Goal: Check status: Check status

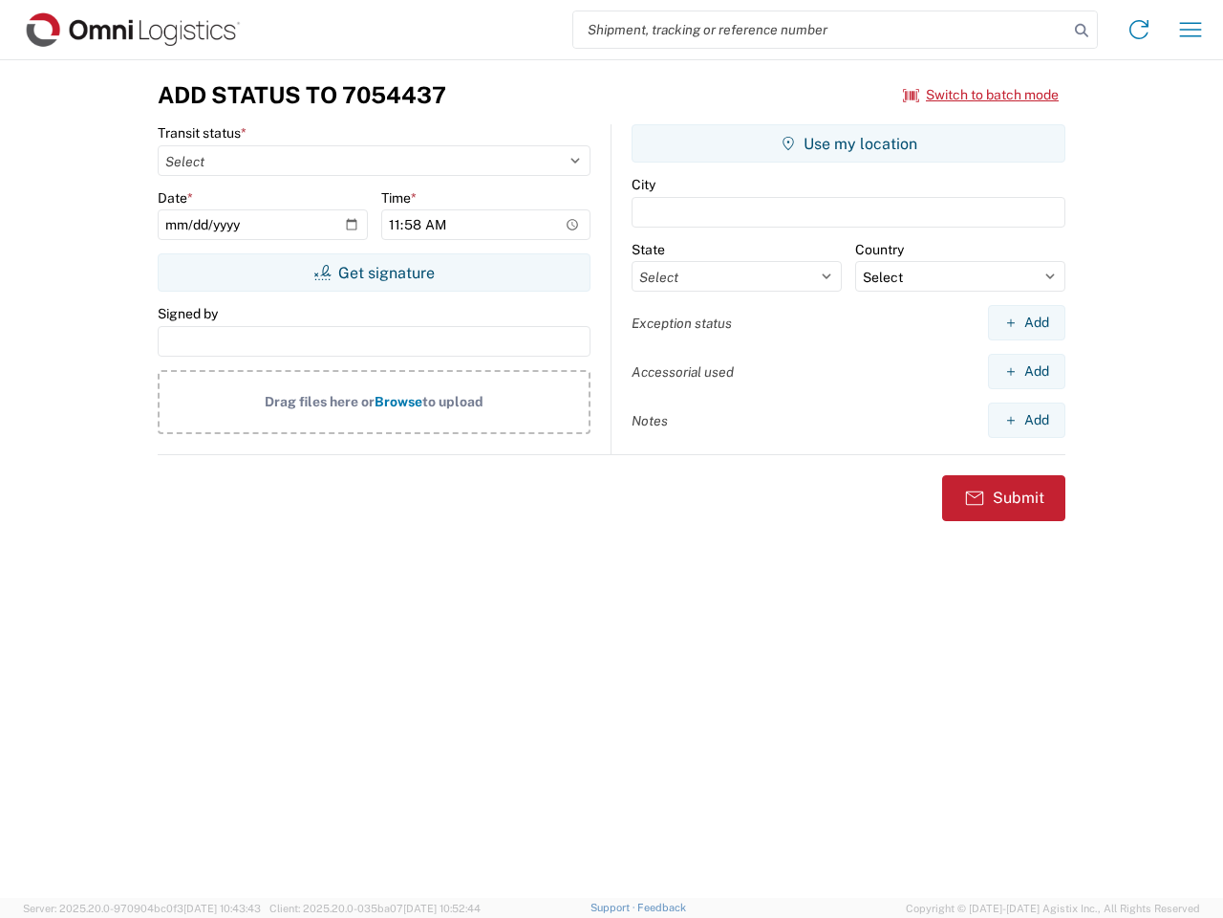
click at [821, 30] on input "search" at bounding box center [820, 29] width 495 height 36
click at [1082, 31] on icon at bounding box center [1082, 30] width 27 height 27
click at [1139, 30] on icon at bounding box center [1139, 29] width 31 height 31
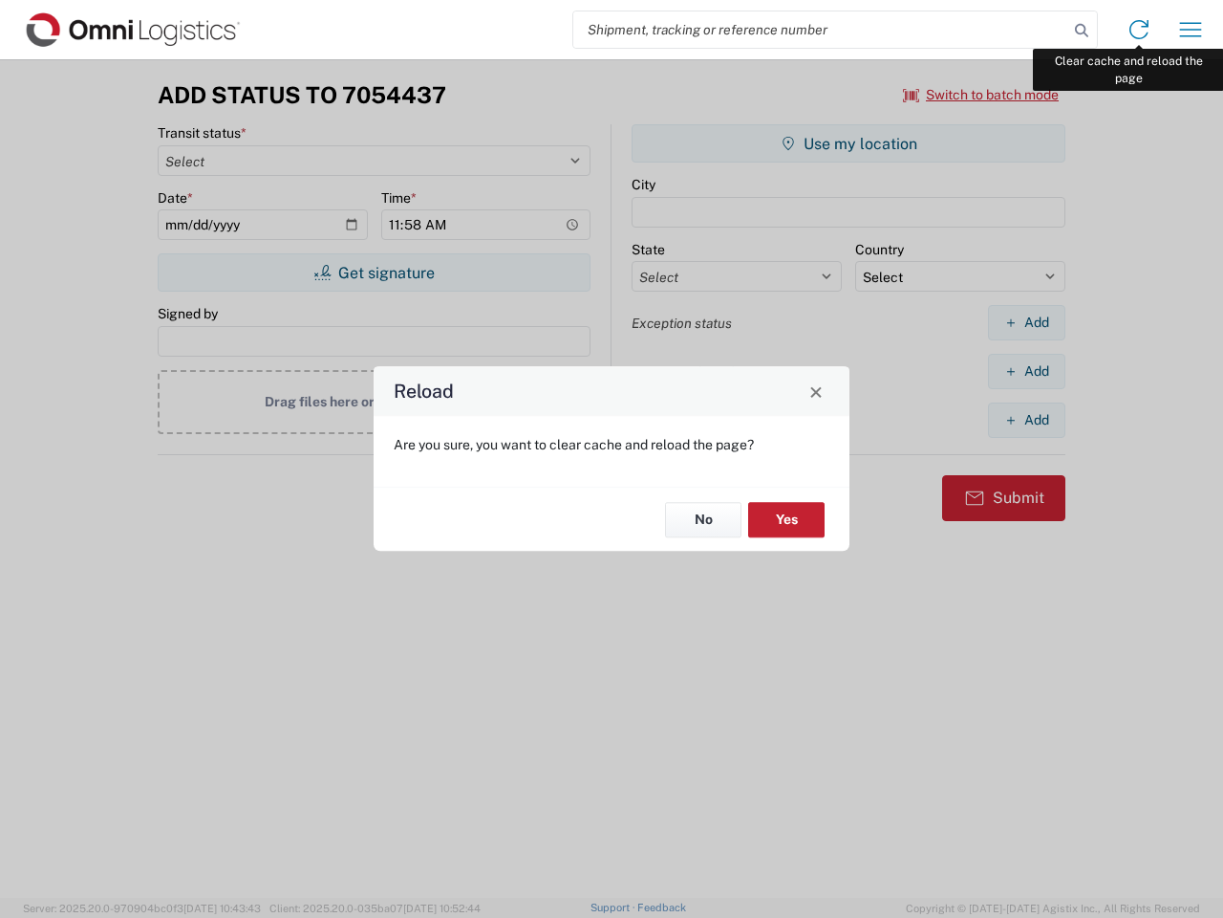
click at [1191, 30] on div "Reload Are you sure, you want to clear cache and reload the page? No Yes" at bounding box center [611, 459] width 1223 height 918
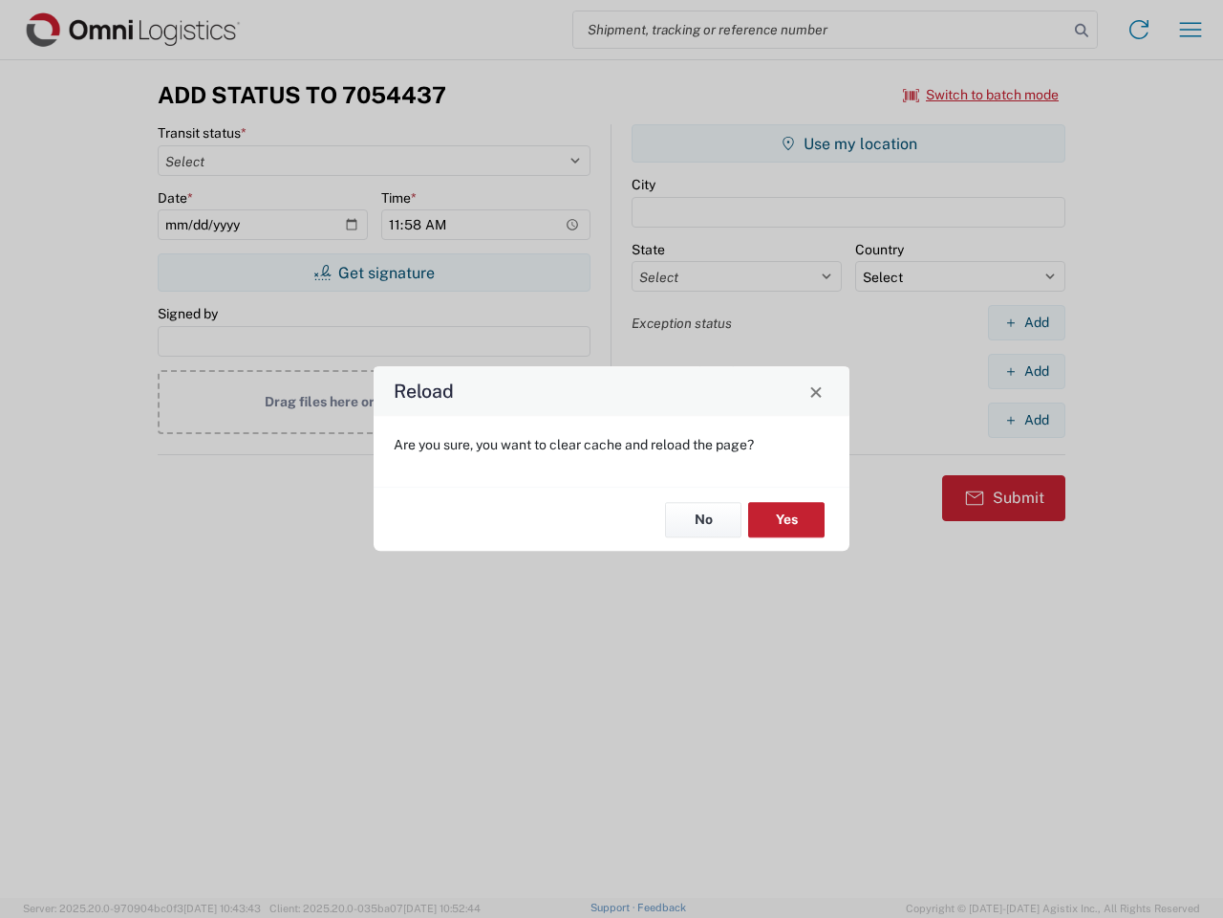
click at [982, 95] on div "Reload Are you sure, you want to clear cache and reload the page? No Yes" at bounding box center [611, 459] width 1223 height 918
click at [374, 272] on div "Reload Are you sure, you want to clear cache and reload the page? No Yes" at bounding box center [611, 459] width 1223 height 918
click at [849, 143] on div "Reload Are you sure, you want to clear cache and reload the page? No Yes" at bounding box center [611, 459] width 1223 height 918
click at [1026, 322] on div "Reload Are you sure, you want to clear cache and reload the page? No Yes" at bounding box center [611, 459] width 1223 height 918
click at [1026, 371] on div "Reload Are you sure, you want to clear cache and reload the page? No Yes" at bounding box center [611, 459] width 1223 height 918
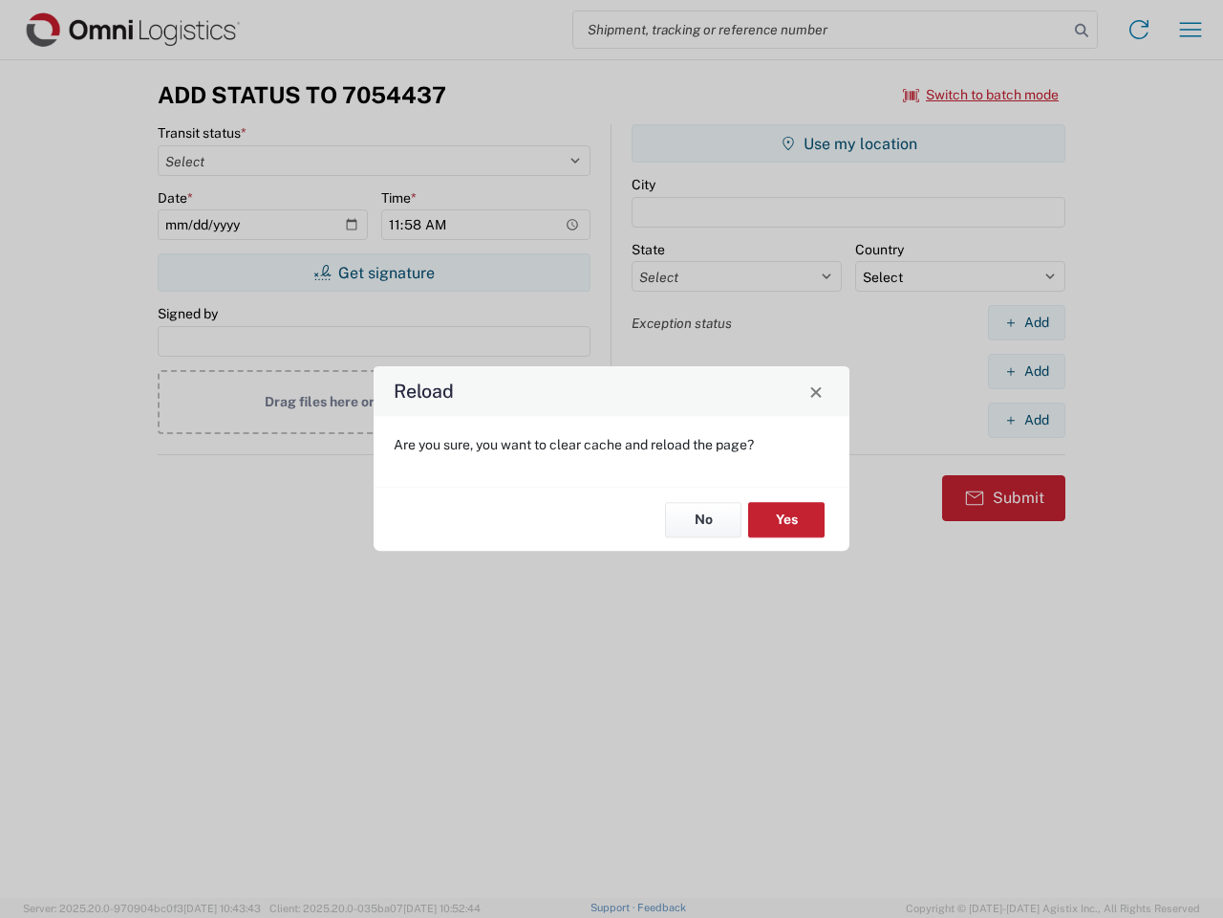
click at [1026, 420] on div "Reload Are you sure, you want to clear cache and reload the page? No Yes" at bounding box center [611, 459] width 1223 height 918
